Goal: Check status: Check status

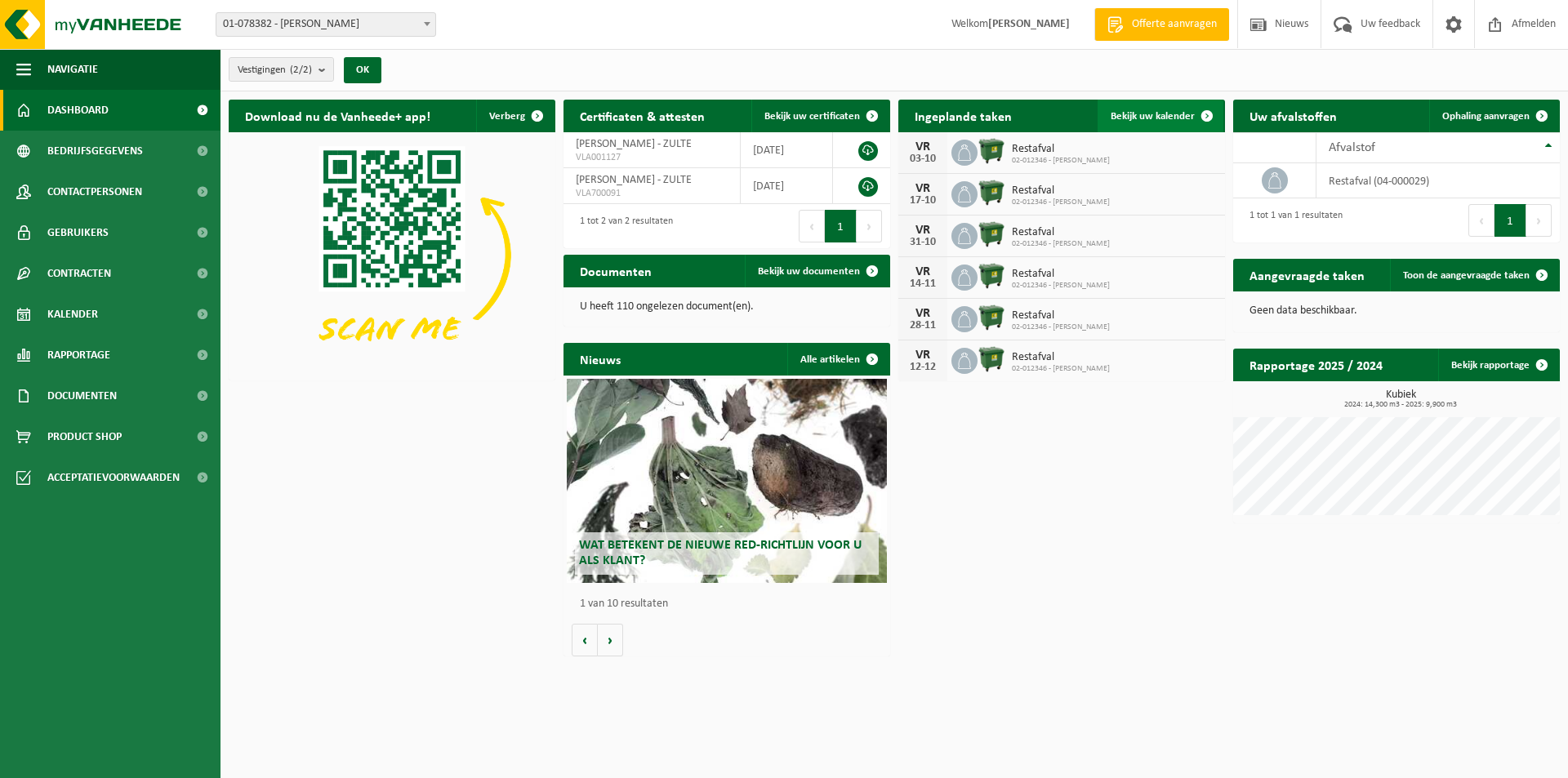
click at [1164, 115] on span "Bekijk uw kalender" at bounding box center [1152, 116] width 84 height 10
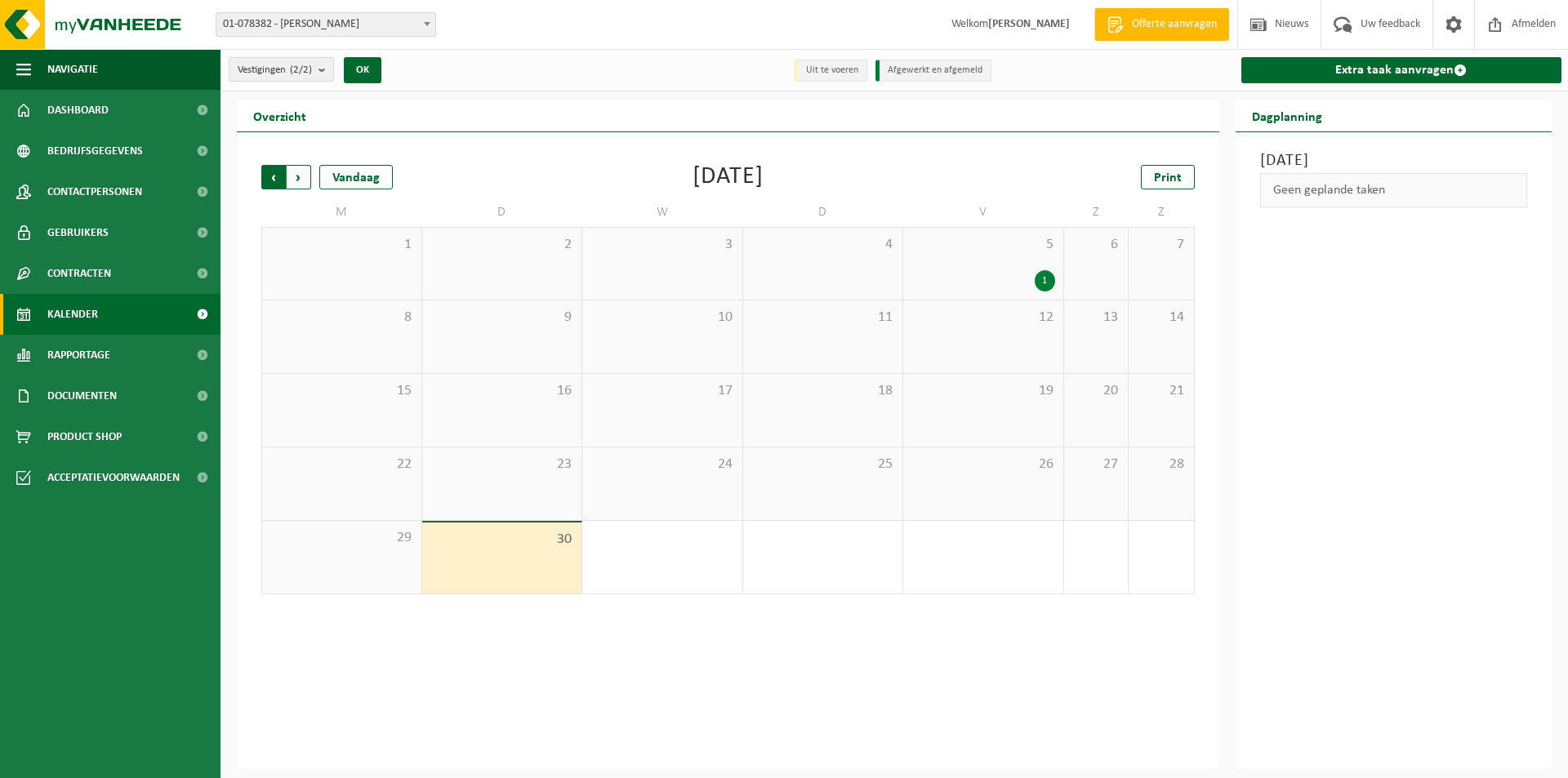
click at [300, 175] on span "Volgende" at bounding box center [299, 177] width 25 height 25
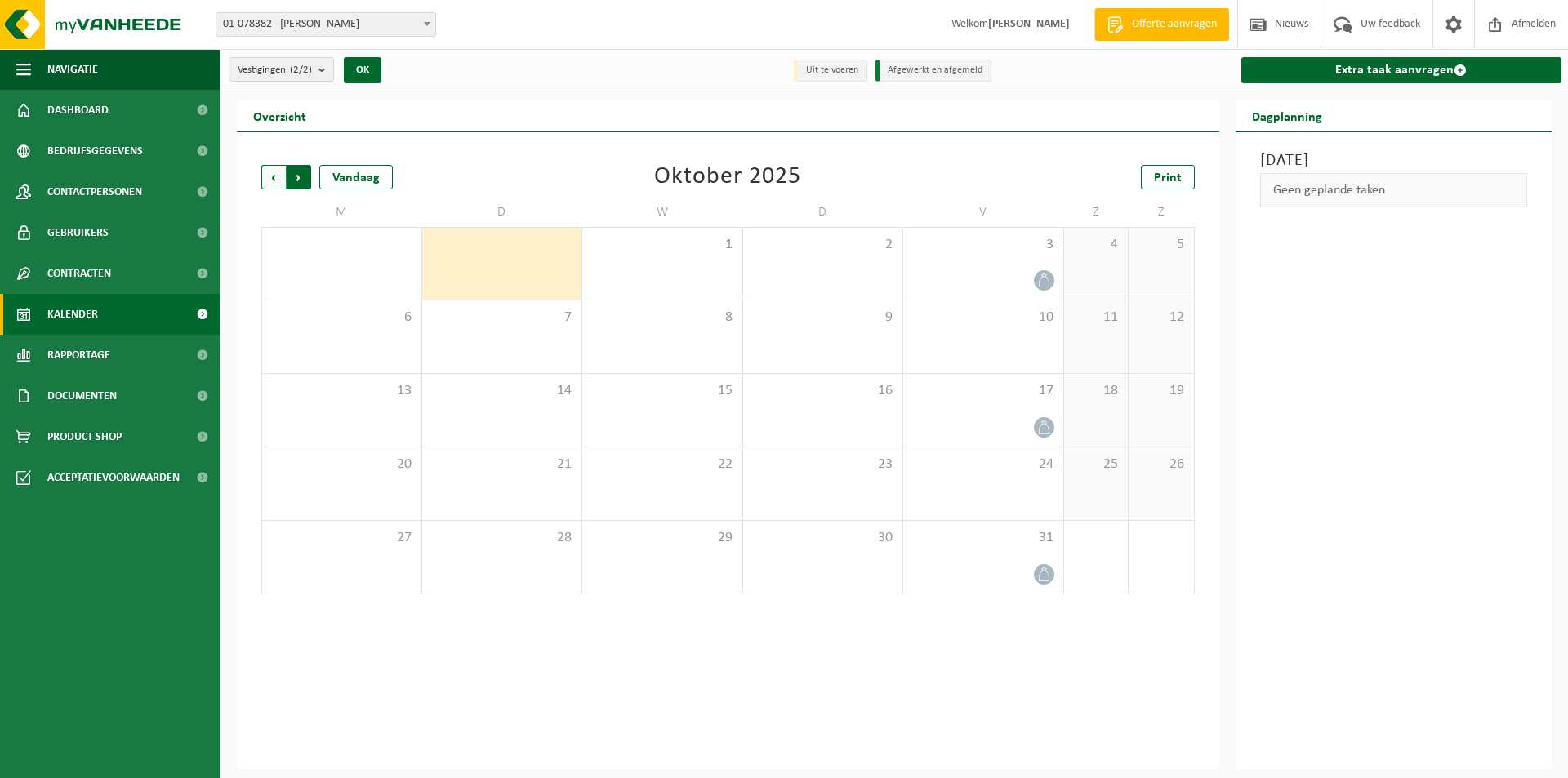
click at [274, 178] on span "Vorige" at bounding box center [274, 177] width 25 height 25
